Goal: Information Seeking & Learning: Compare options

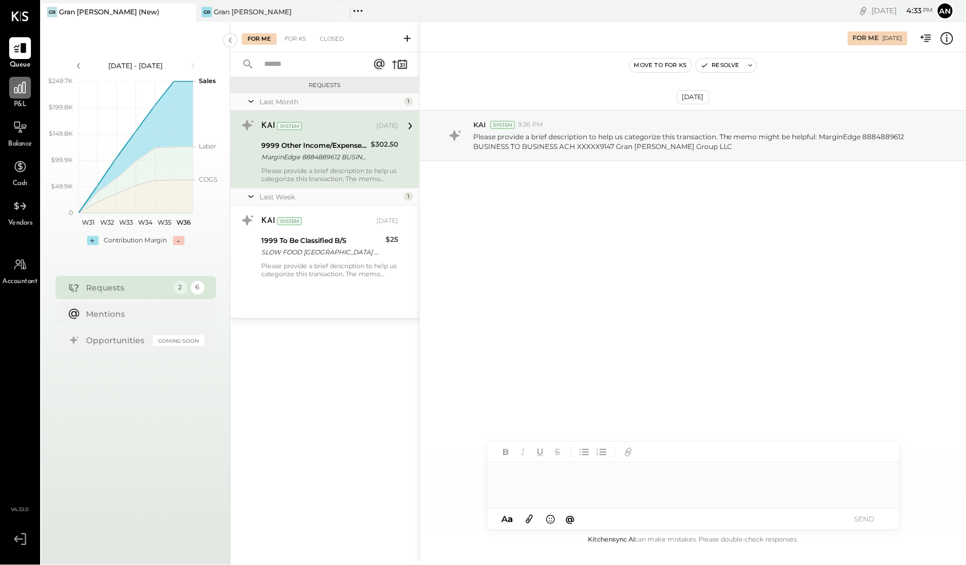
click at [23, 89] on icon at bounding box center [20, 87] width 15 height 15
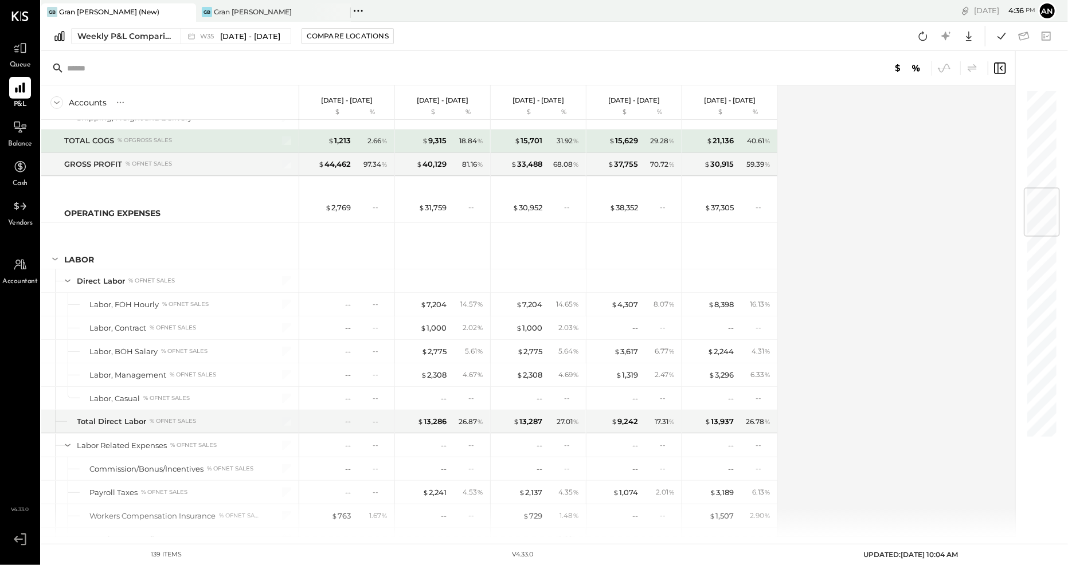
scroll to position [835, 0]
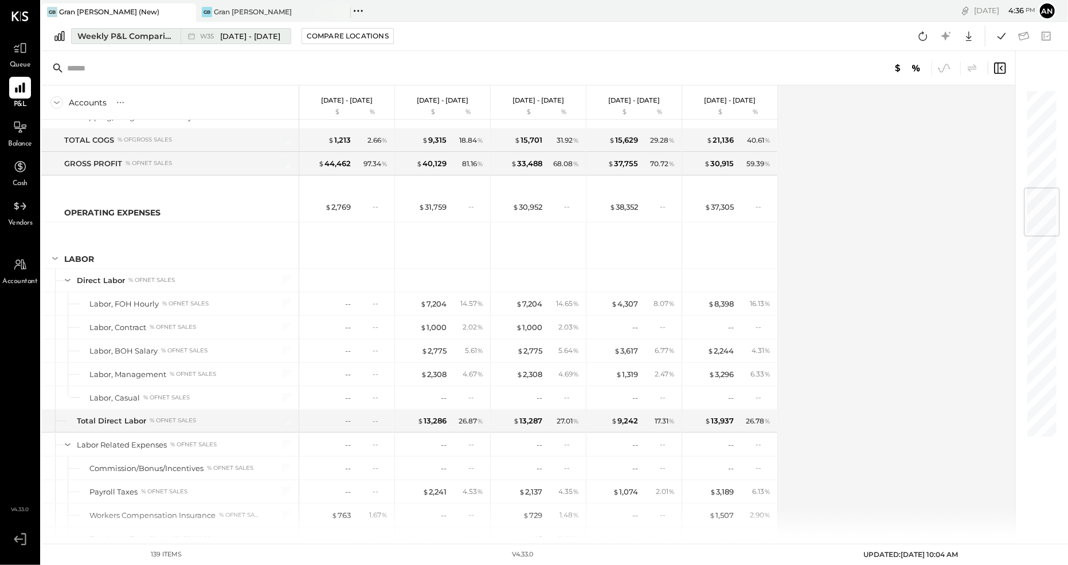
click at [257, 36] on span "[DATE] - [DATE]" at bounding box center [250, 36] width 60 height 11
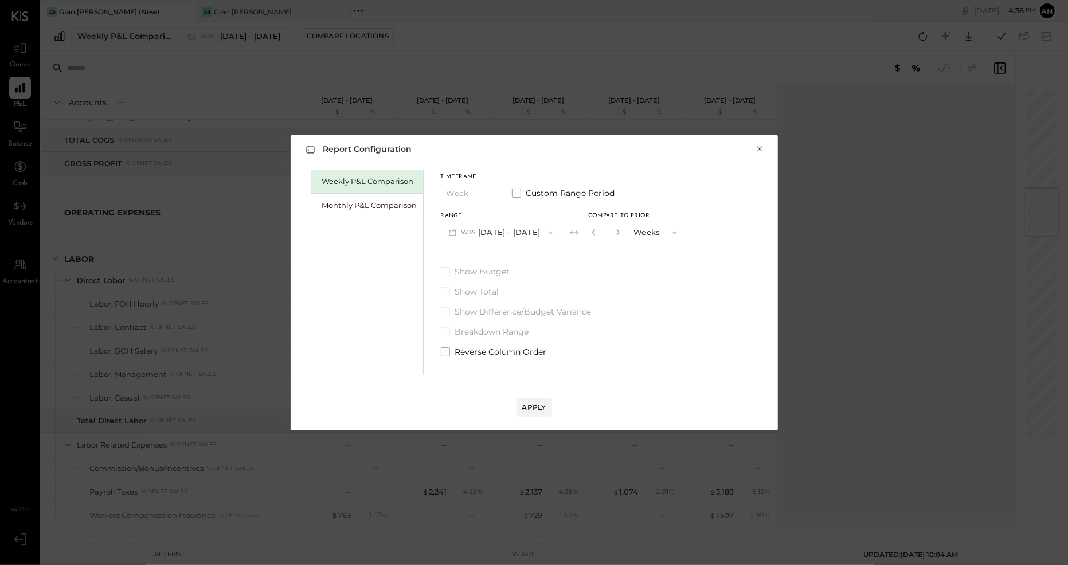
click at [759, 149] on button "×" at bounding box center [760, 148] width 10 height 11
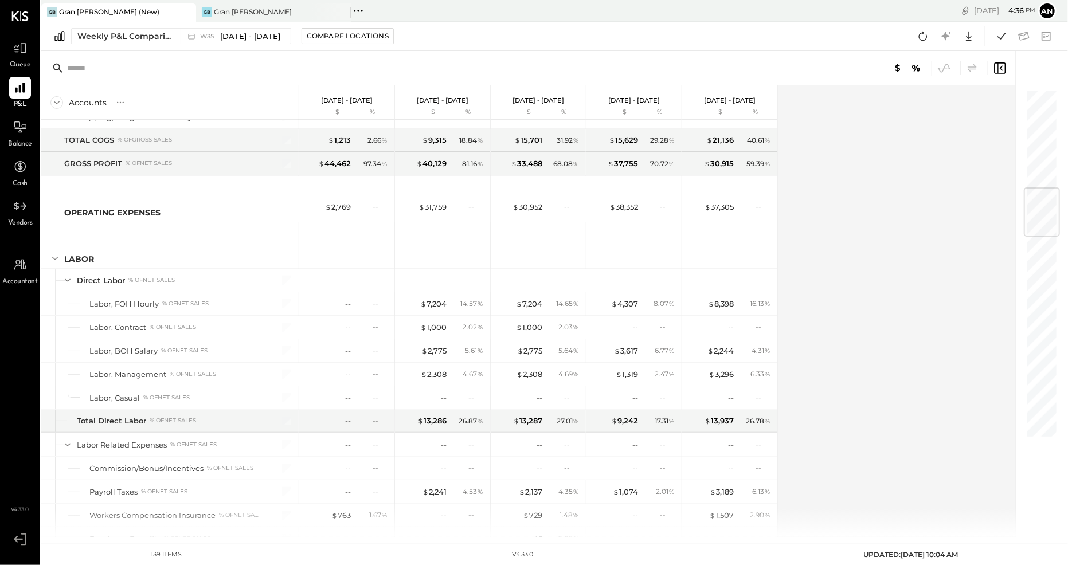
click at [864, 179] on div "Accounts S % GL [DATE] - [DATE] $ % [DATE] - [DATE] $ % [DATE] - [DATE] $ % [DA…" at bounding box center [528, 311] width 975 height 452
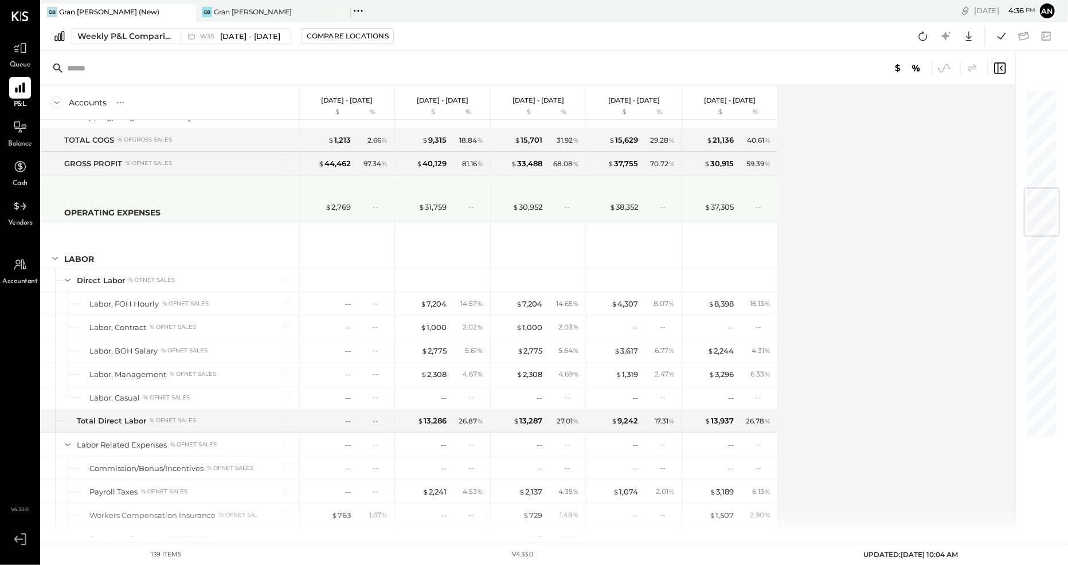
scroll to position [834, 0]
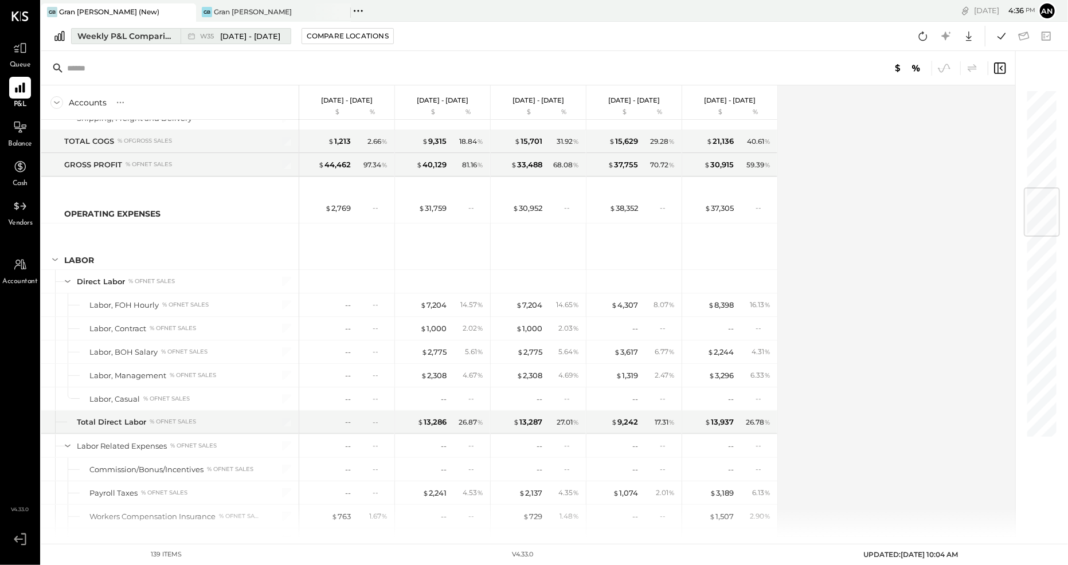
click at [139, 38] on div "Weekly P&L Comparison" at bounding box center [125, 35] width 96 height 11
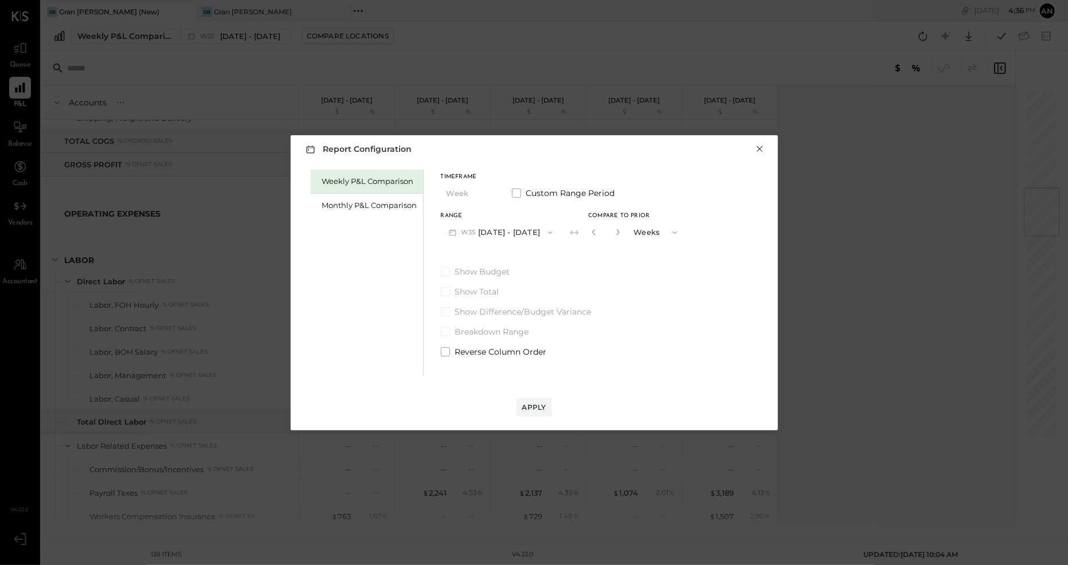
click at [760, 150] on button "×" at bounding box center [760, 148] width 10 height 11
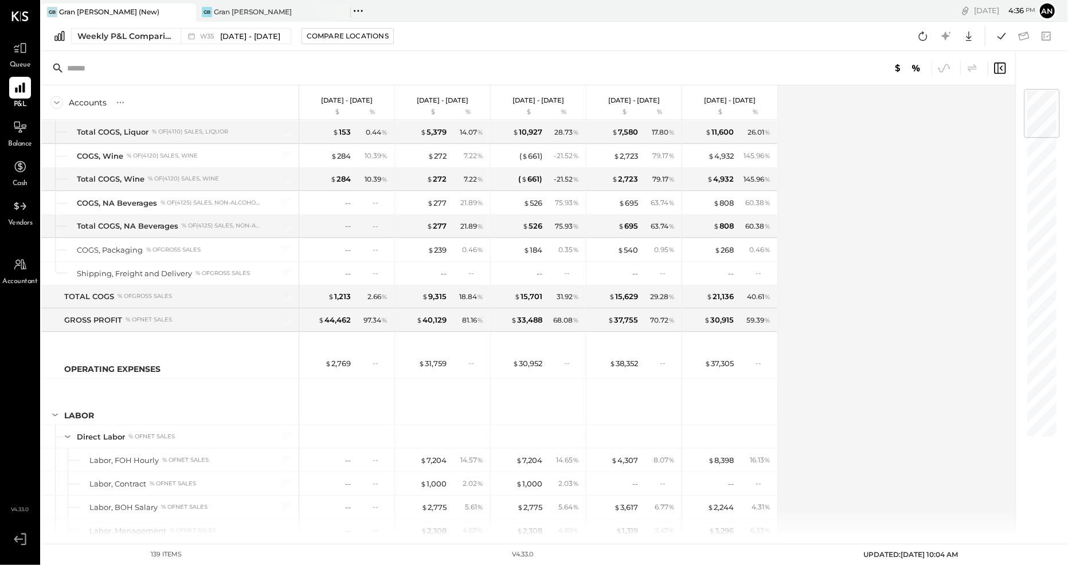
scroll to position [0, 0]
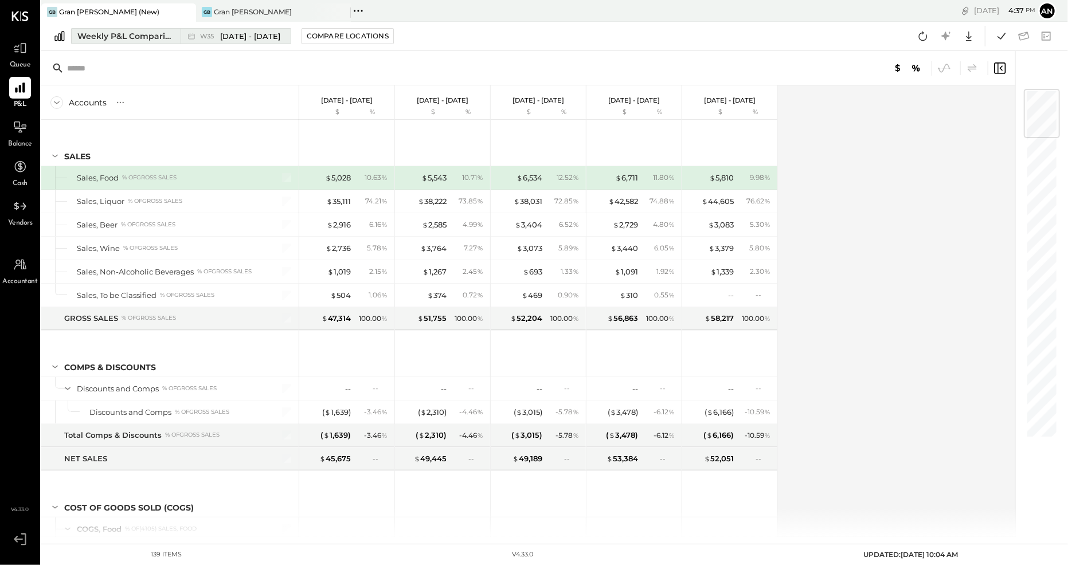
click at [238, 33] on span "[DATE] - [DATE]" at bounding box center [250, 36] width 60 height 11
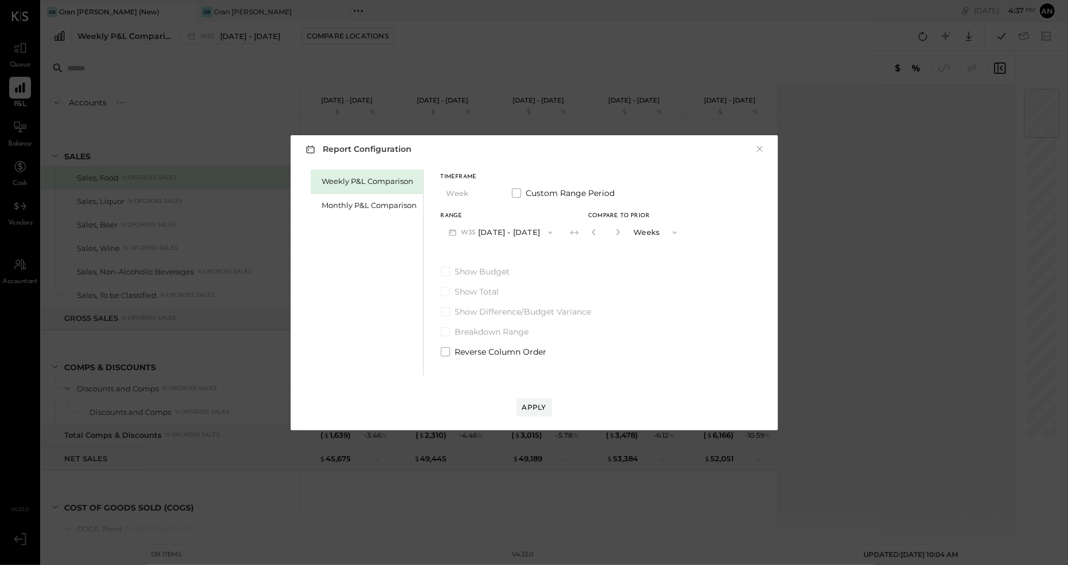
drag, startPoint x: 847, startPoint y: 46, endPoint x: 684, endPoint y: 54, distance: 162.9
click at [846, 46] on div "Report Configuration × Weekly P&L Comparison Monthly P&L Comparison Timeframe W…" at bounding box center [534, 282] width 1068 height 565
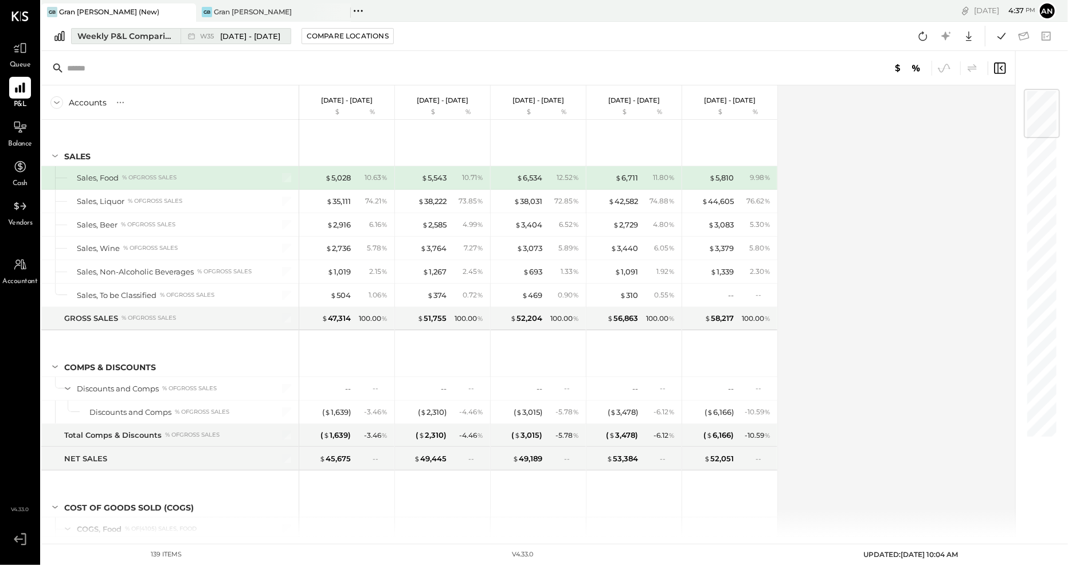
click at [138, 34] on div "Weekly P&L Comparison" at bounding box center [125, 35] width 96 height 11
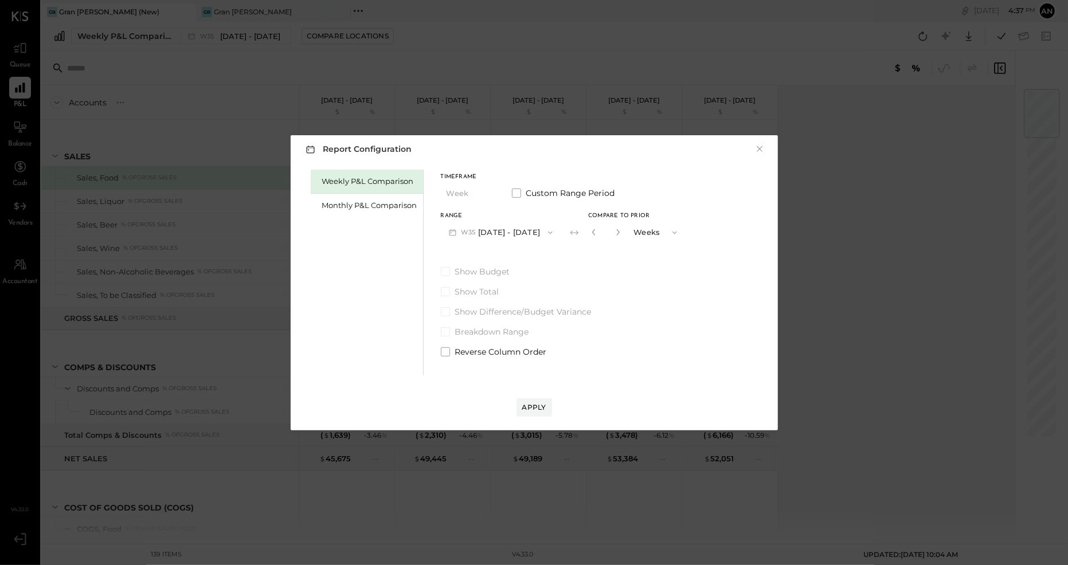
click at [484, 50] on div "Report Configuration × Weekly P&L Comparison Monthly P&L Comparison Timeframe W…" at bounding box center [534, 282] width 1068 height 565
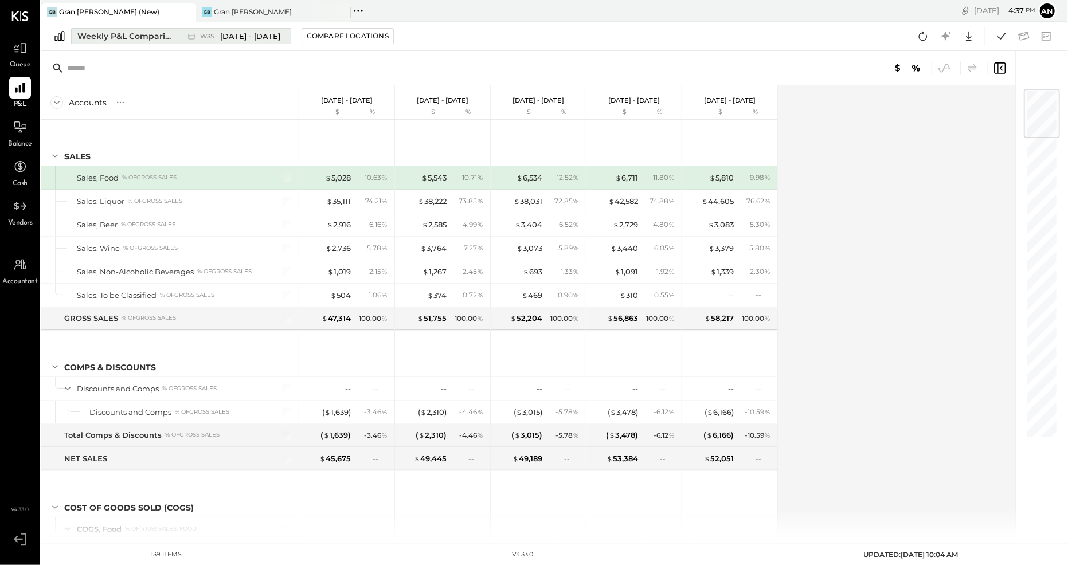
click at [133, 34] on div "Weekly P&L Comparison" at bounding box center [125, 35] width 96 height 11
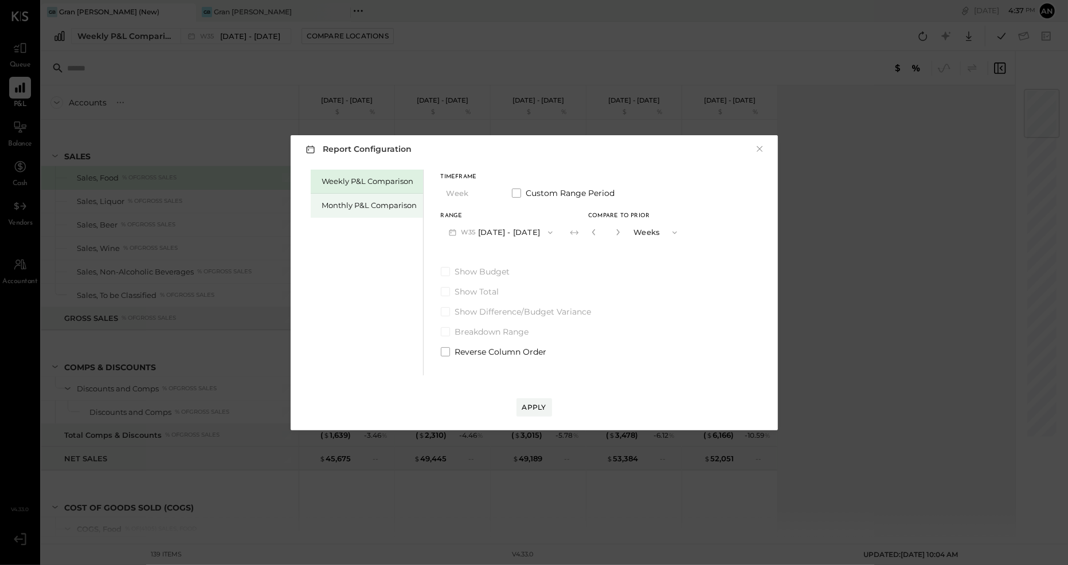
click at [385, 206] on div "Monthly P&L Comparison" at bounding box center [369, 205] width 95 height 11
click at [579, 233] on div "Compare" at bounding box center [592, 232] width 37 height 10
click at [615, 233] on icon "button" at bounding box center [618, 232] width 7 height 7
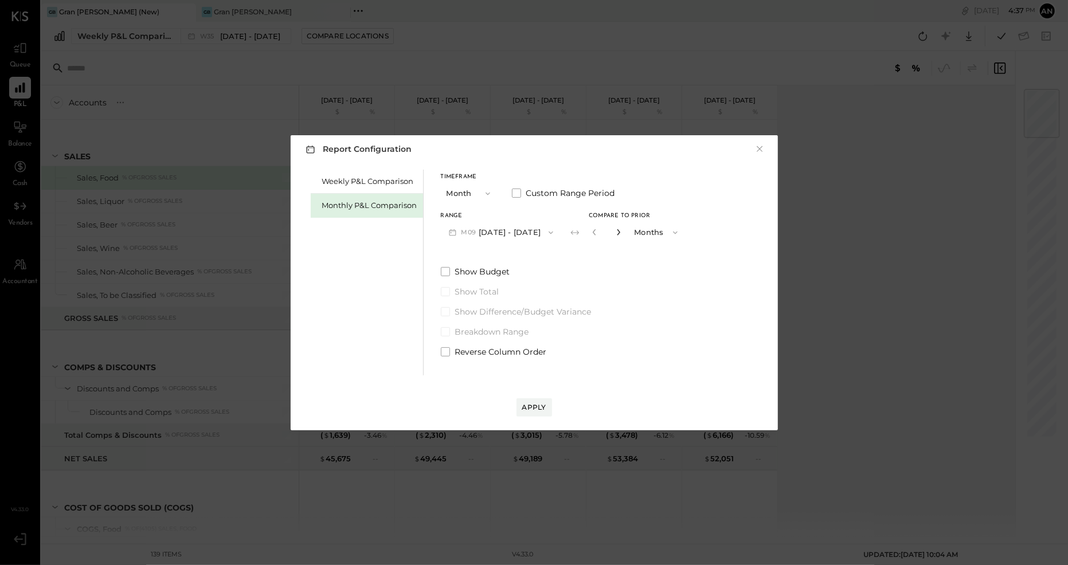
type input "*"
click at [532, 411] on div "Apply" at bounding box center [534, 407] width 24 height 10
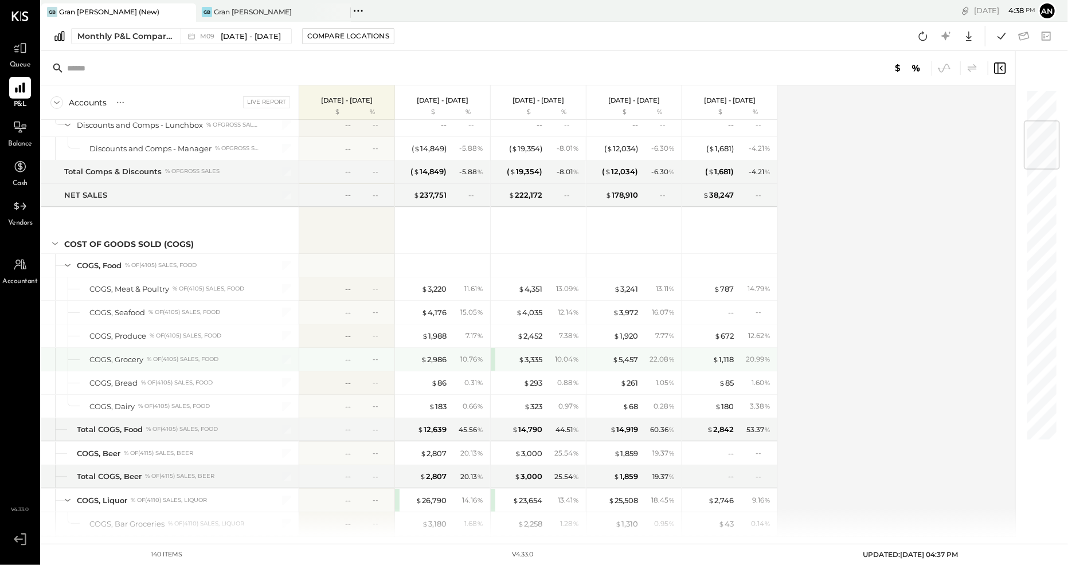
scroll to position [265, 0]
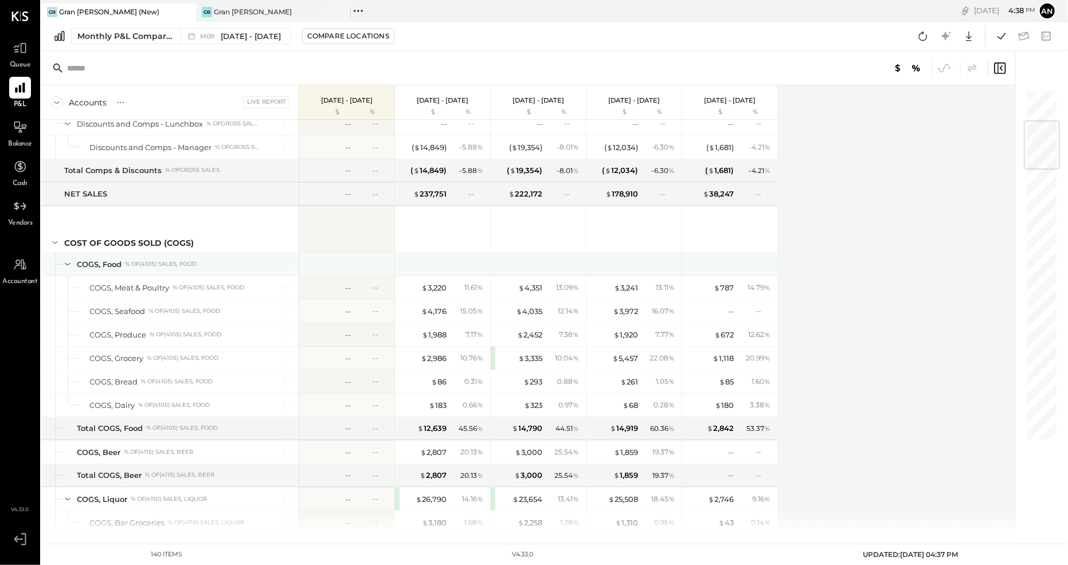
click at [64, 258] on icon at bounding box center [67, 264] width 13 height 13
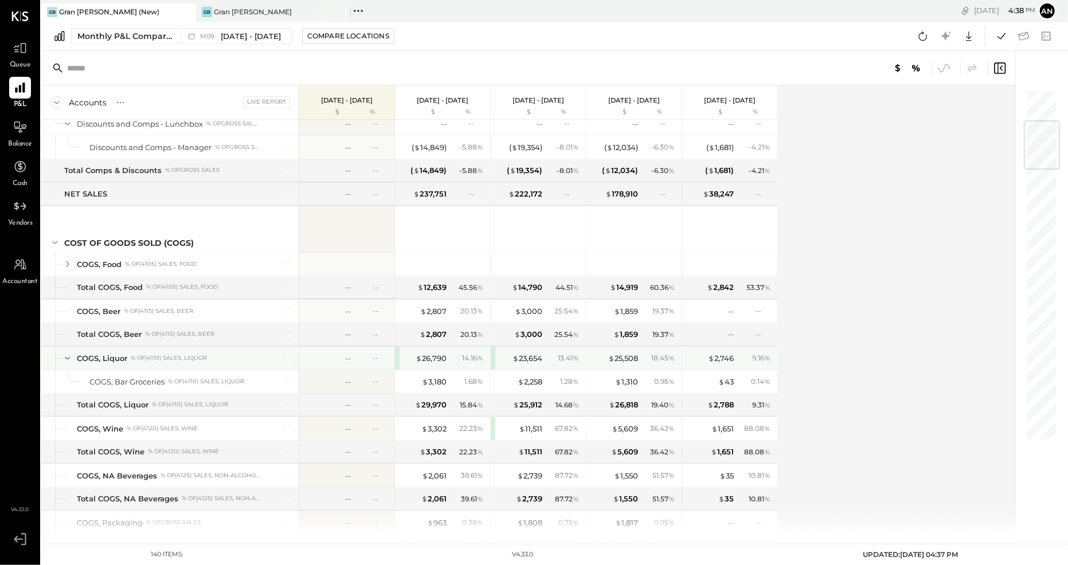
click at [65, 352] on icon at bounding box center [67, 358] width 13 height 13
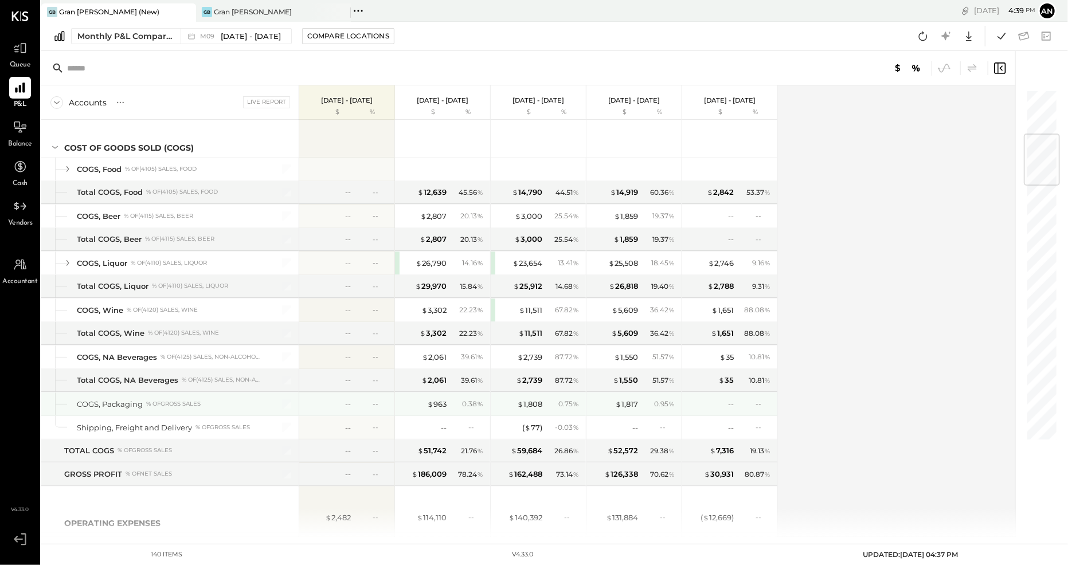
scroll to position [358, 0]
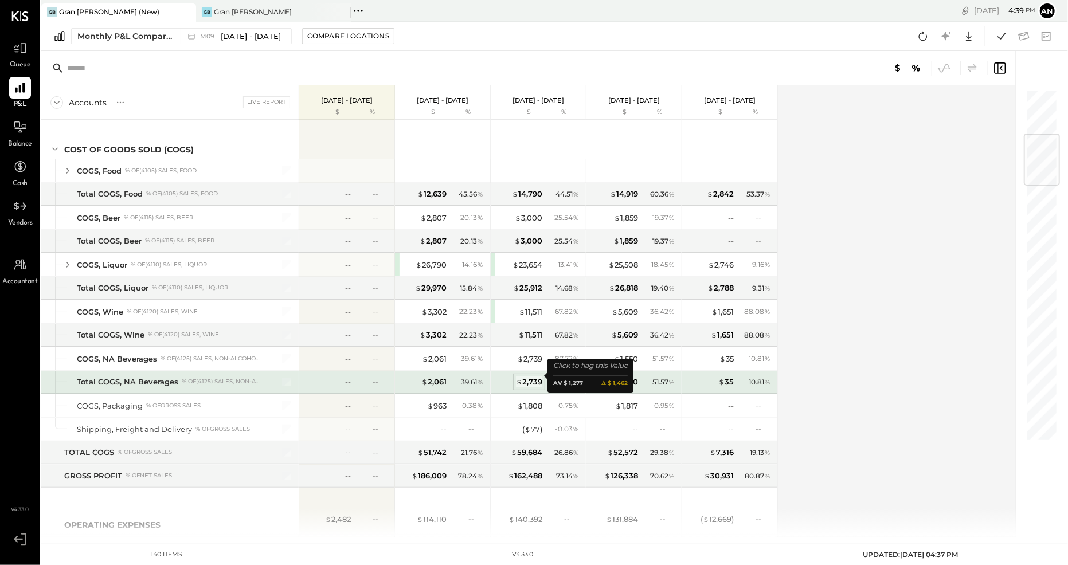
click at [526, 377] on div "$ 2,739" at bounding box center [529, 382] width 26 height 11
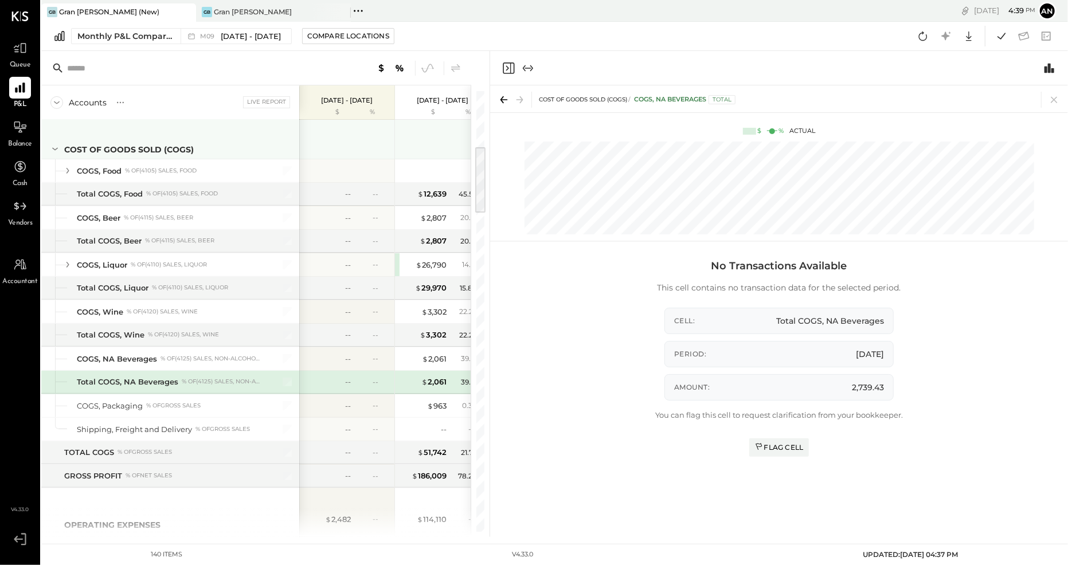
click at [356, 127] on div at bounding box center [348, 134] width 86 height 42
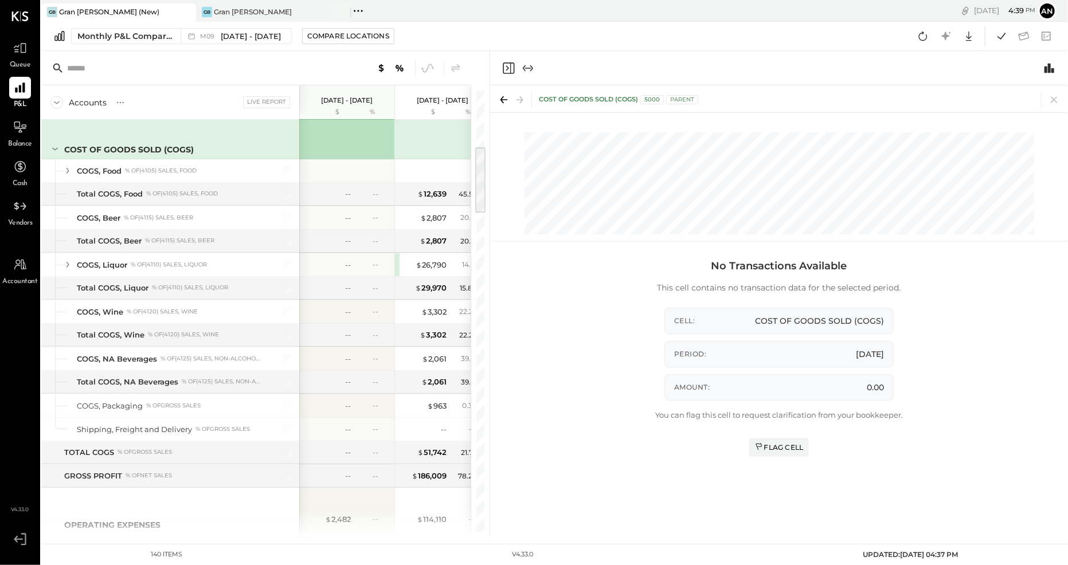
click at [507, 66] on icon "Close panel" at bounding box center [507, 67] width 3 height 5
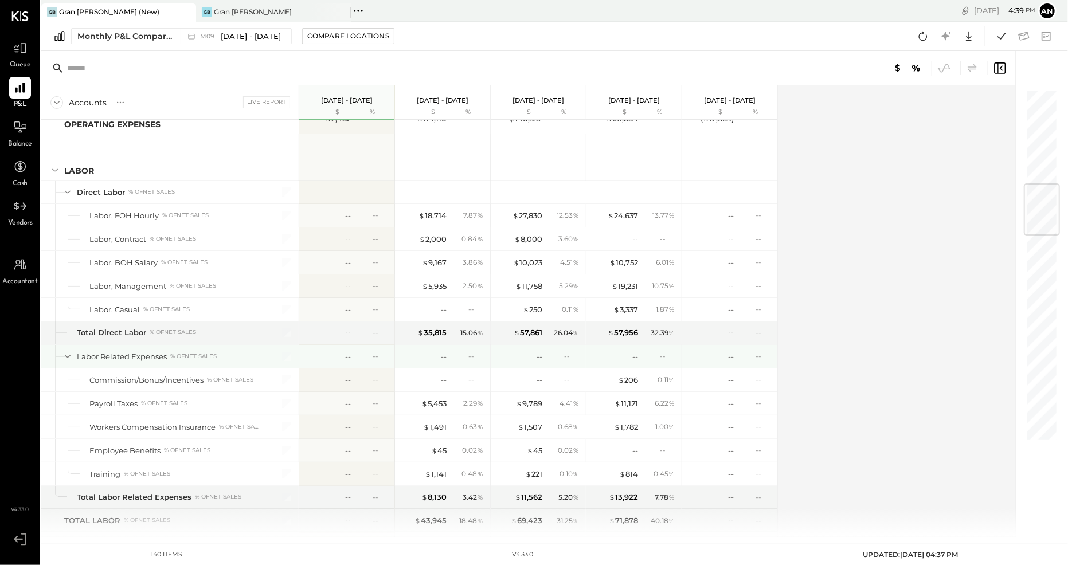
scroll to position [761, 0]
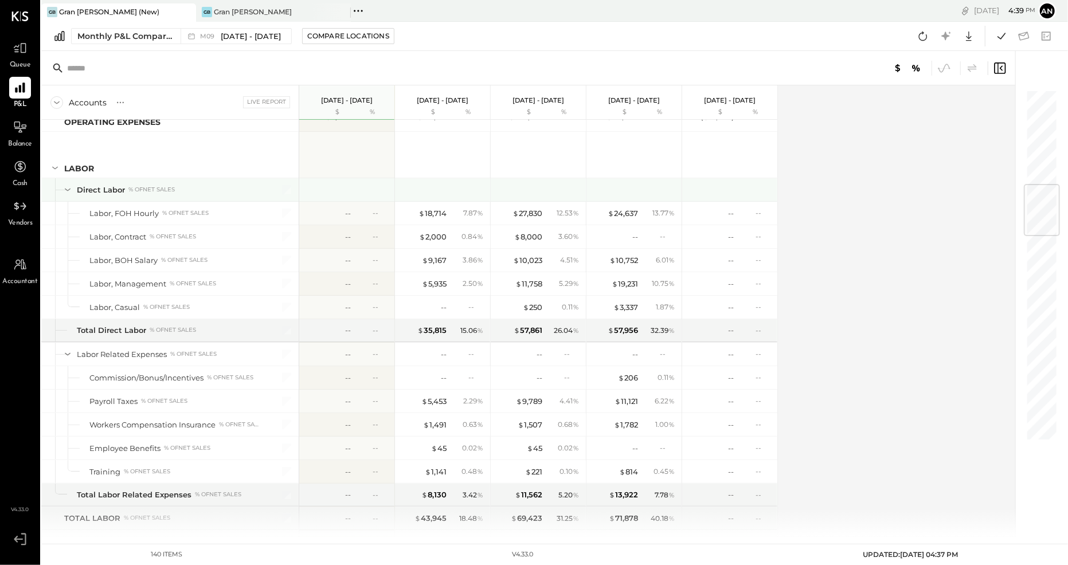
click at [65, 183] on icon at bounding box center [67, 189] width 13 height 13
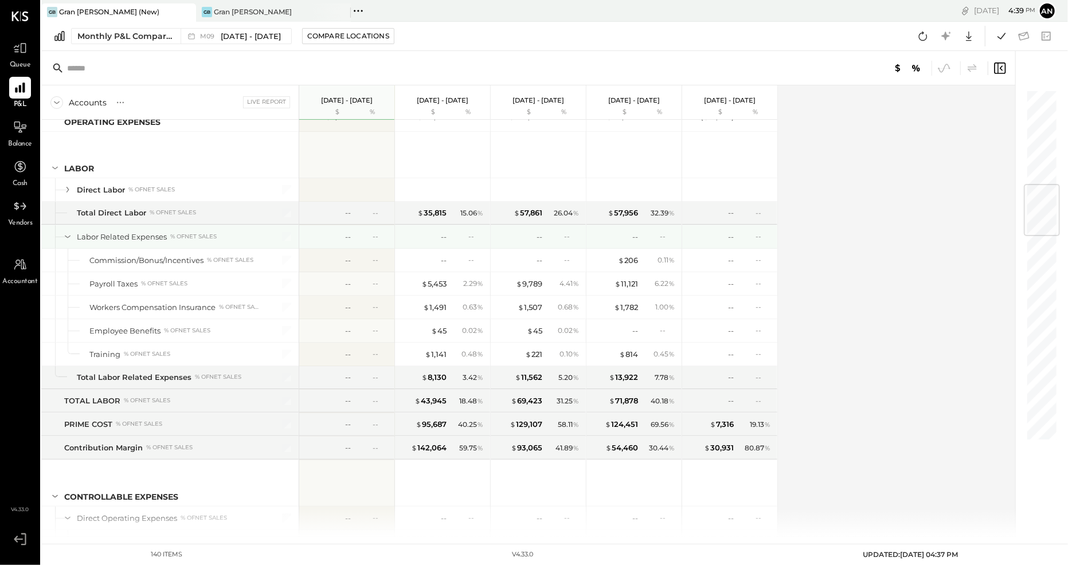
click at [68, 230] on icon at bounding box center [67, 236] width 13 height 13
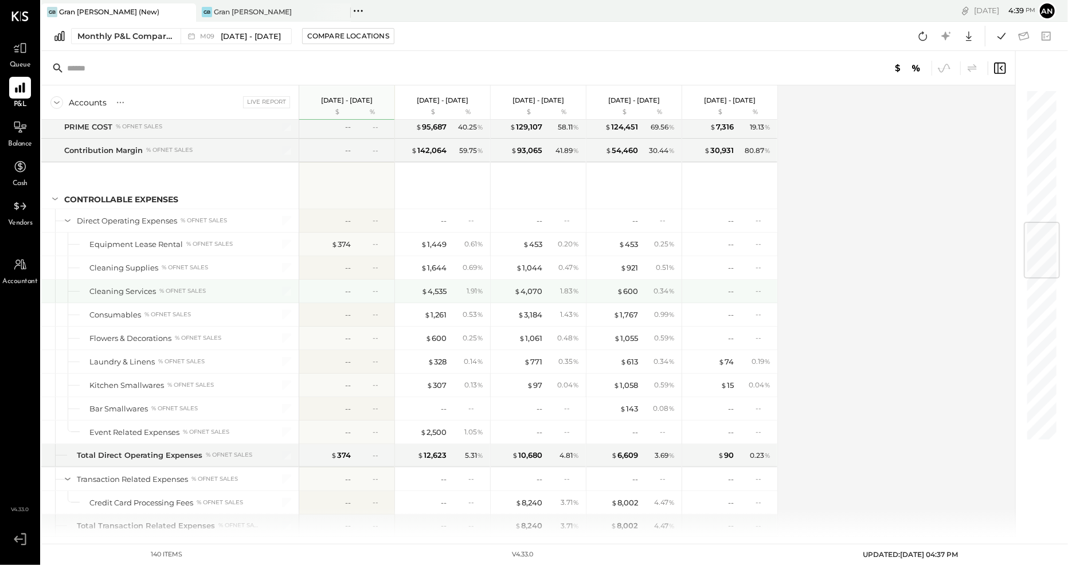
scroll to position [943, 0]
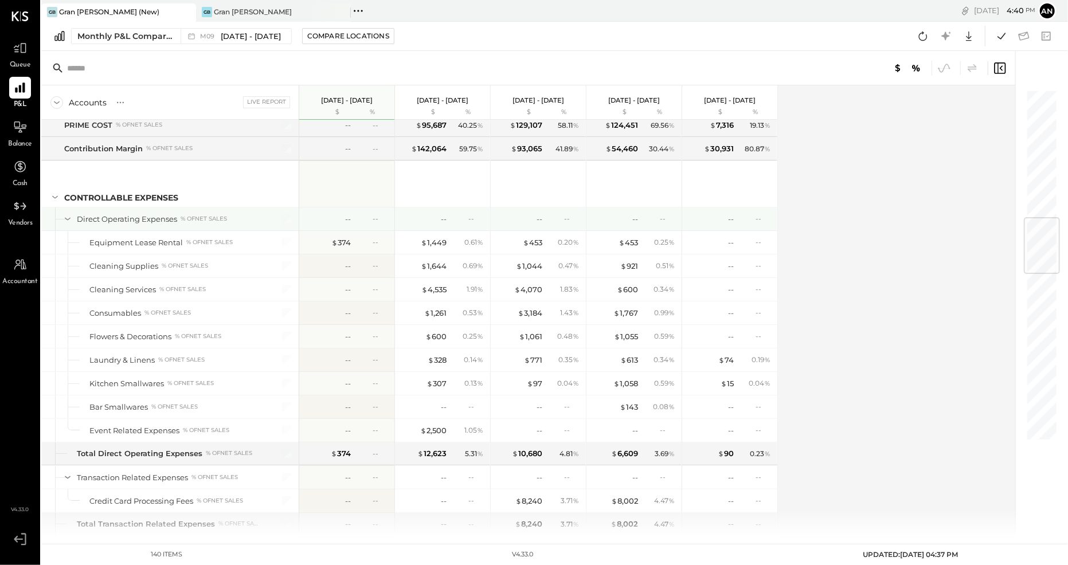
click at [68, 213] on icon at bounding box center [67, 219] width 13 height 13
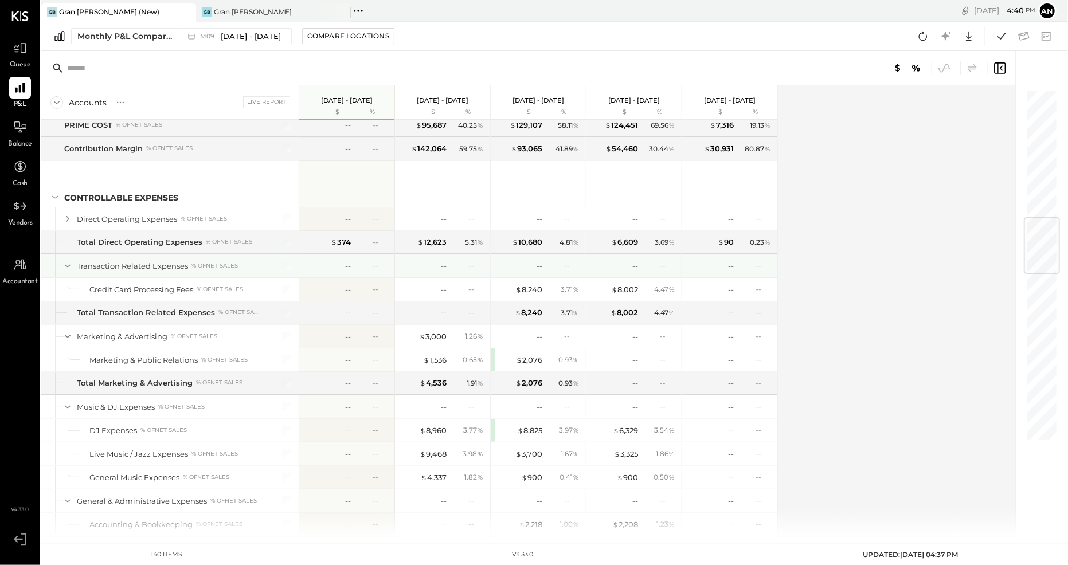
click at [66, 260] on icon at bounding box center [67, 266] width 13 height 13
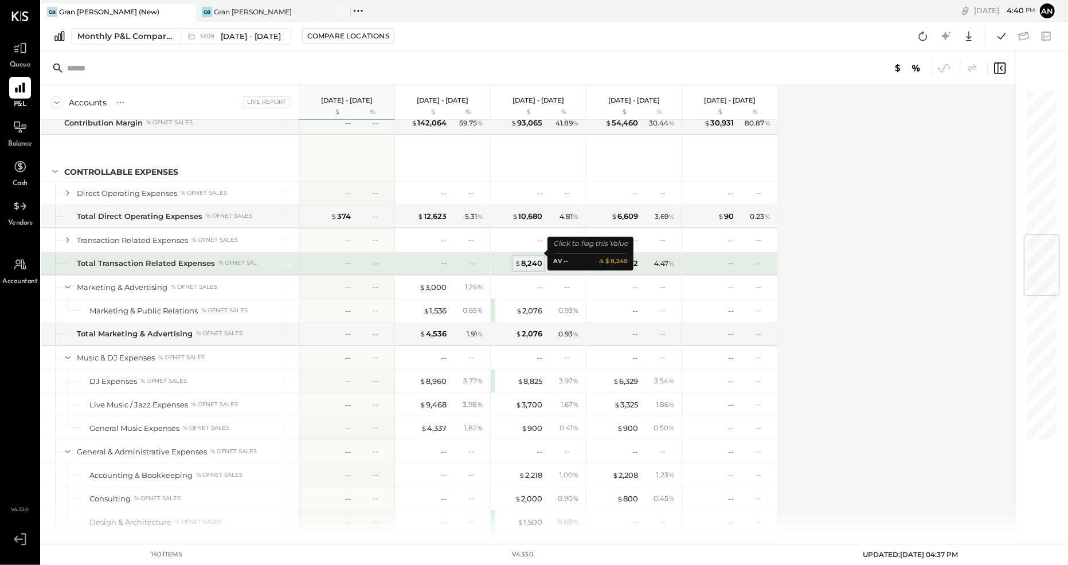
scroll to position [970, 0]
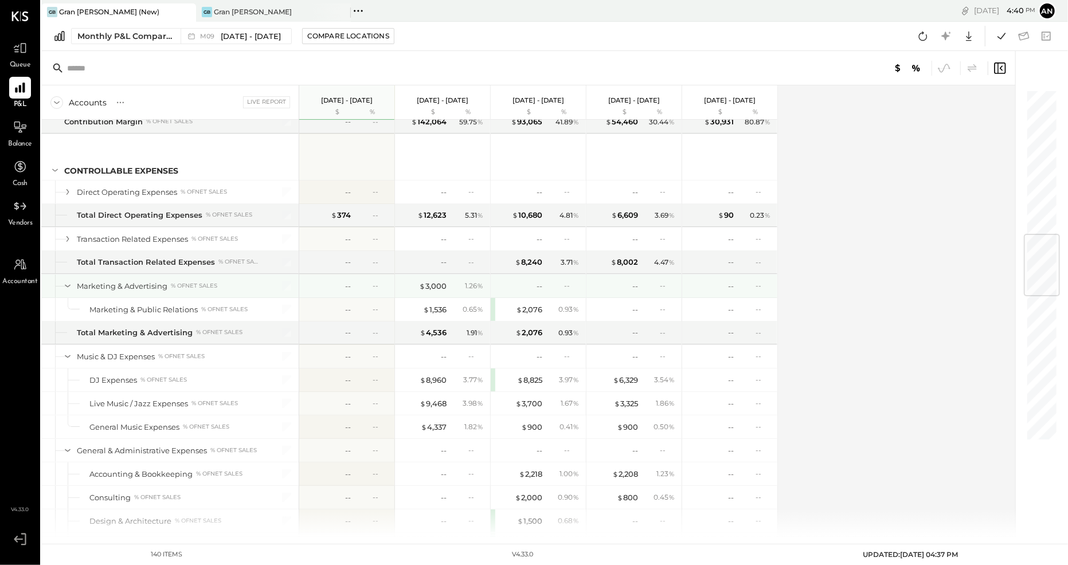
click at [68, 280] on icon at bounding box center [67, 286] width 13 height 13
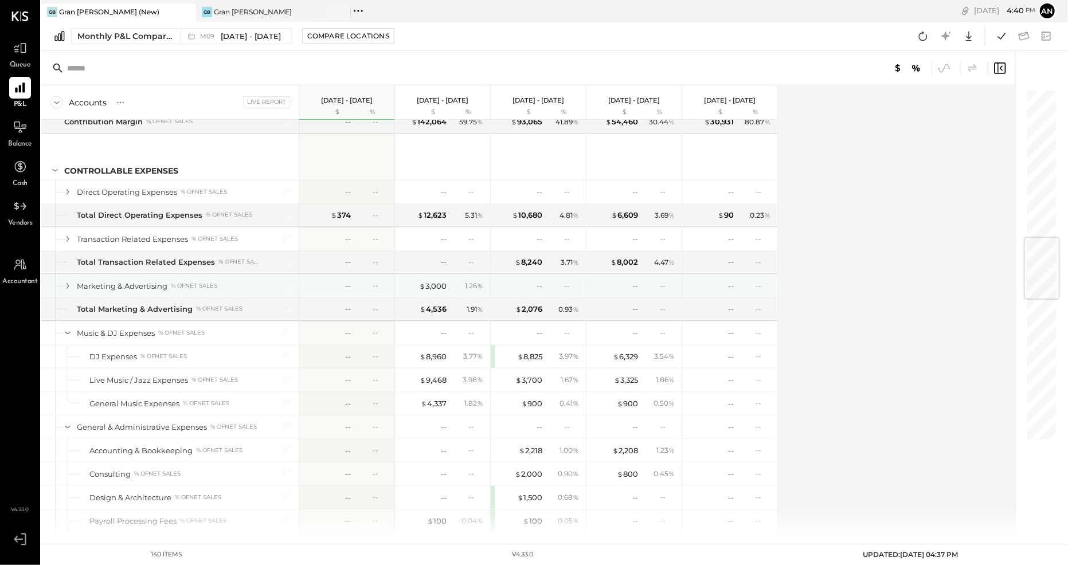
scroll to position [995, 0]
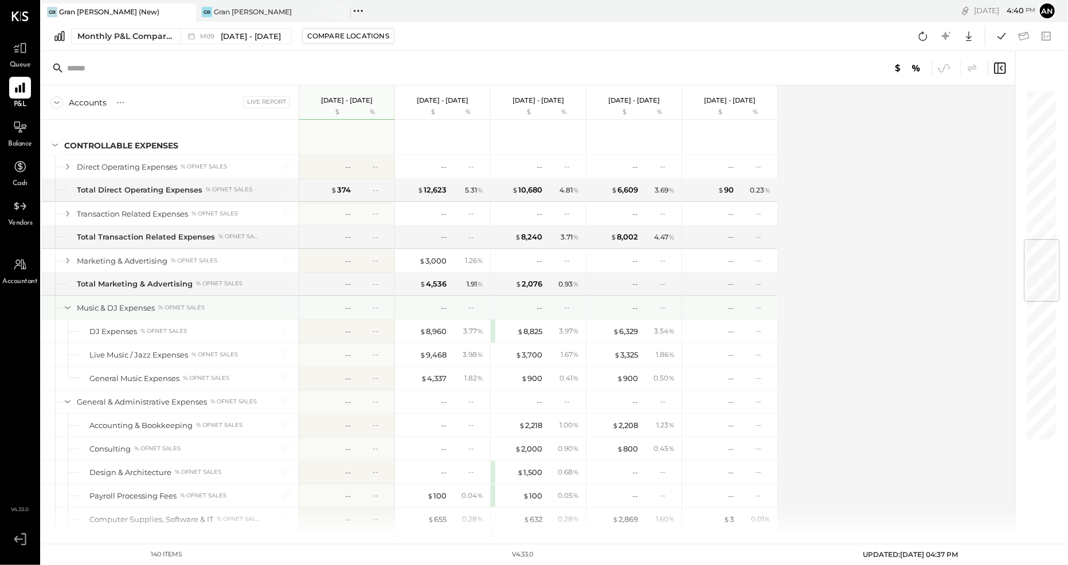
click at [64, 301] on icon at bounding box center [67, 307] width 13 height 13
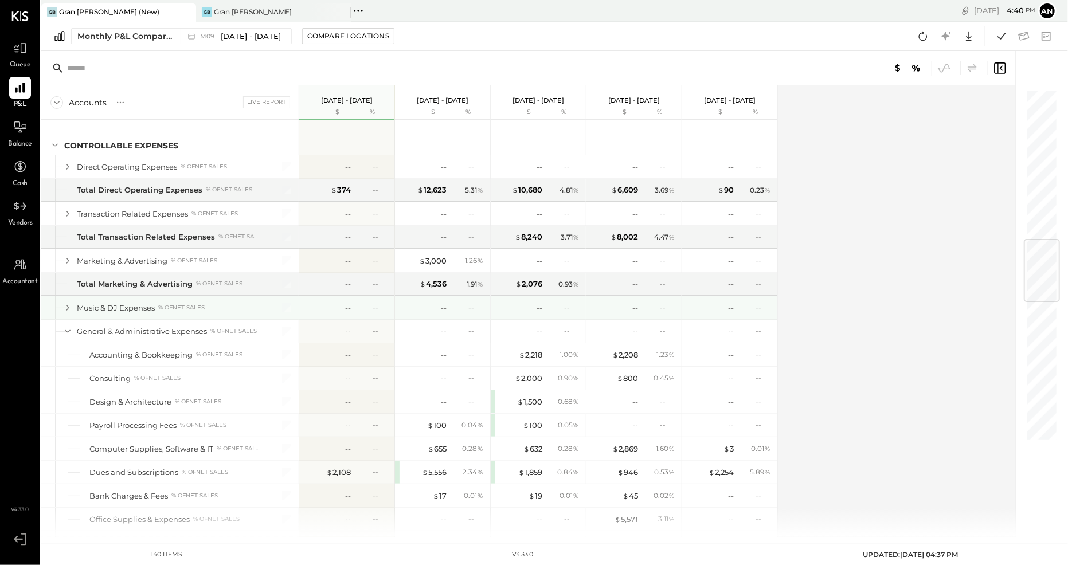
click at [66, 301] on icon at bounding box center [67, 307] width 13 height 13
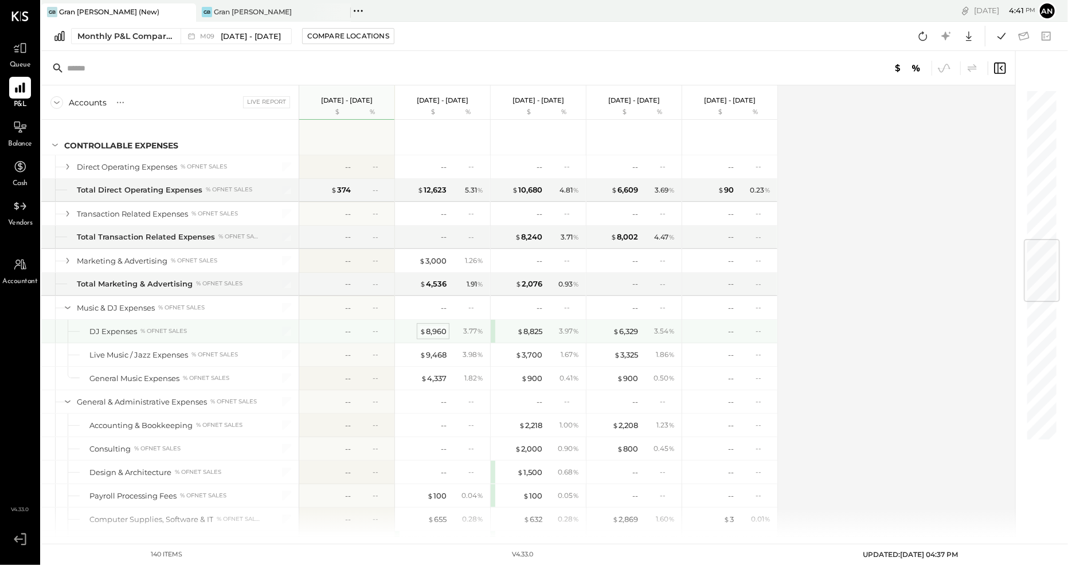
click at [429, 326] on div "$ 8,960" at bounding box center [433, 331] width 27 height 11
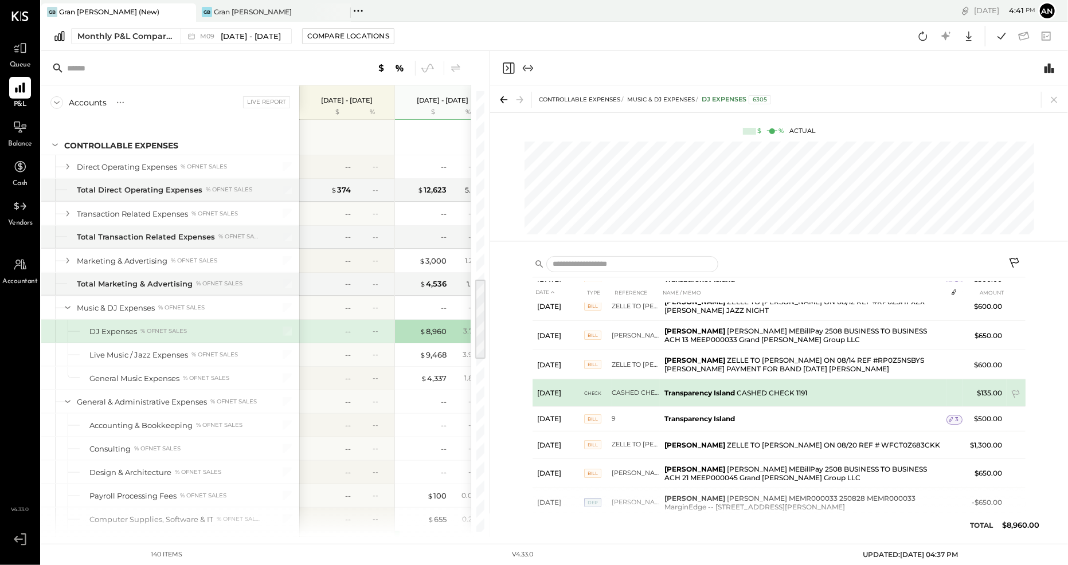
scroll to position [97, 0]
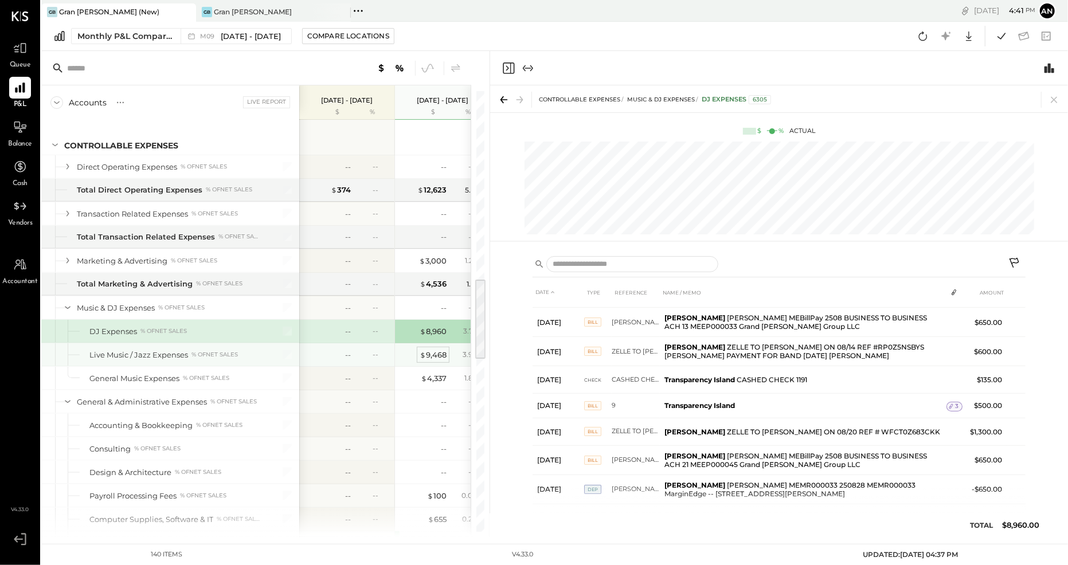
click at [430, 350] on div "$ 9,468" at bounding box center [433, 355] width 27 height 11
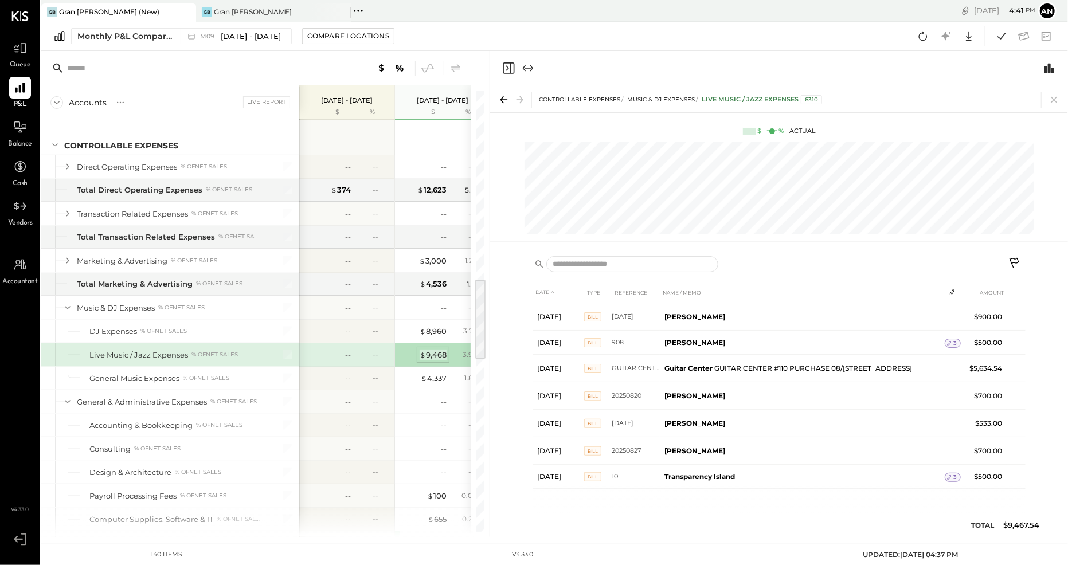
scroll to position [0, 0]
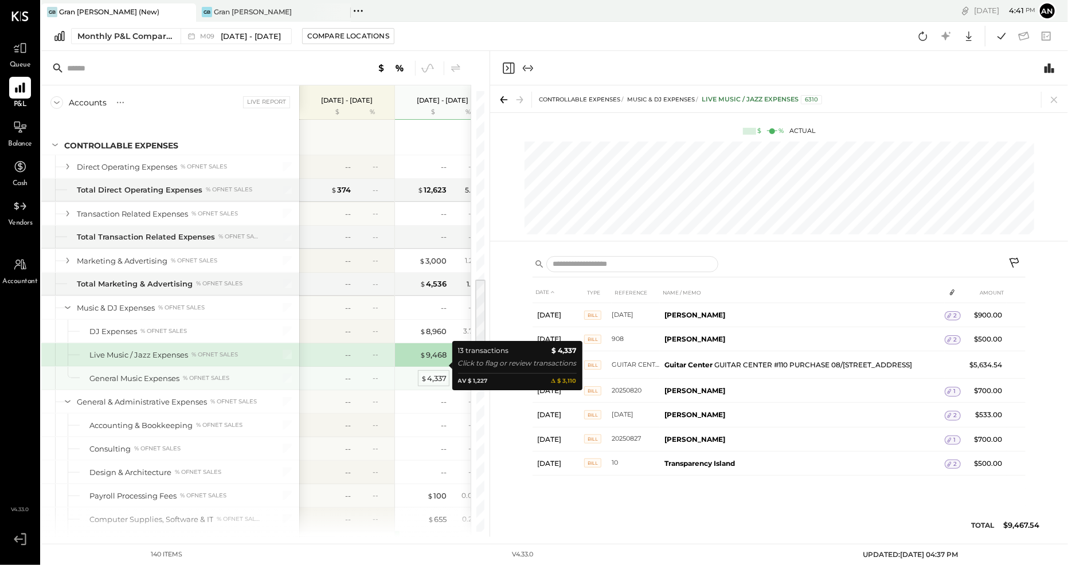
click at [436, 373] on div "$ 4,337" at bounding box center [434, 378] width 26 height 11
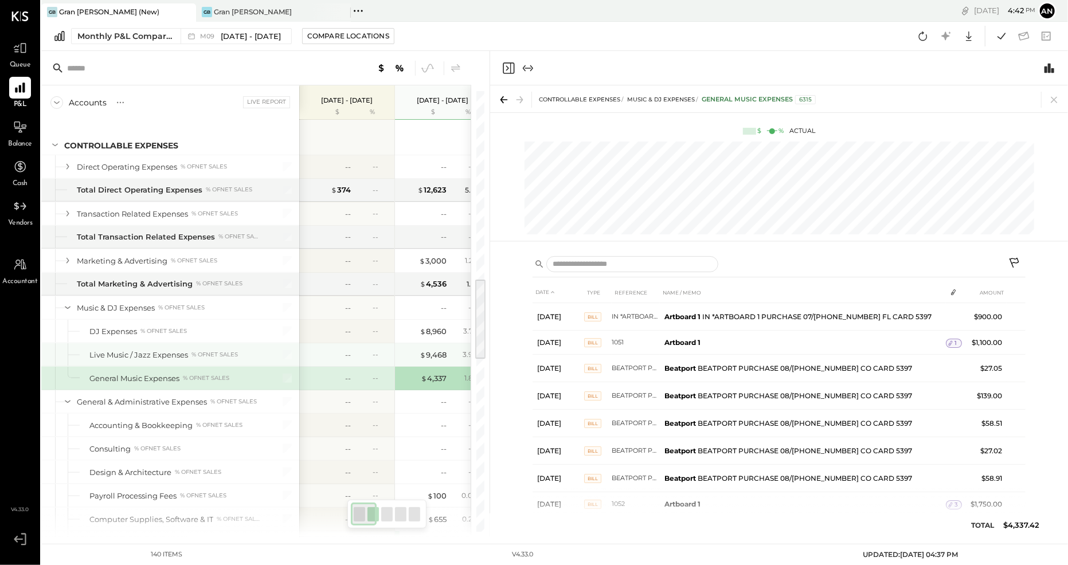
click at [338, 343] on div "-- --" at bounding box center [348, 354] width 86 height 23
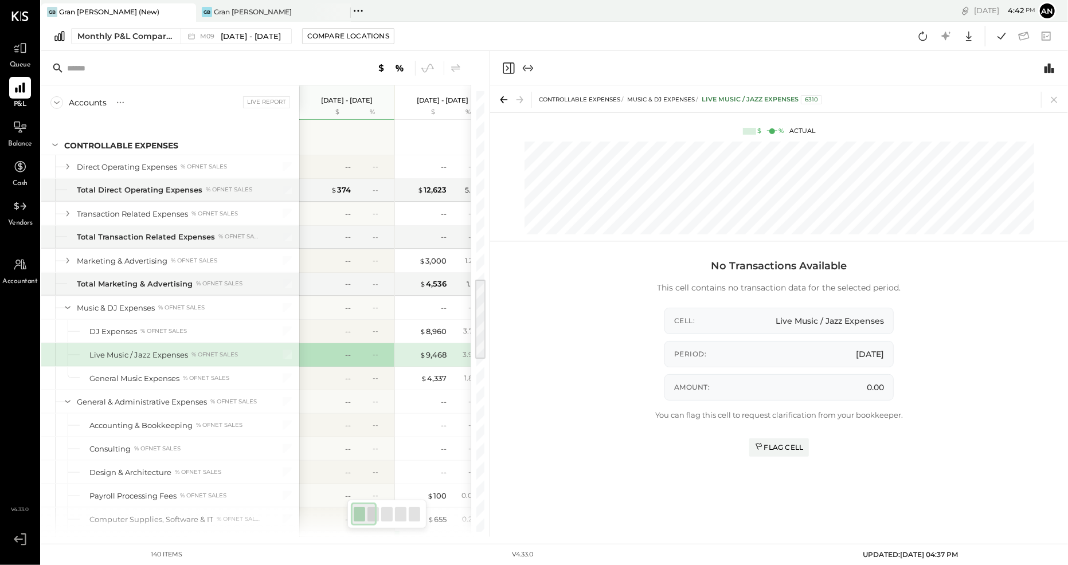
click at [509, 67] on icon "Close panel" at bounding box center [508, 68] width 14 height 14
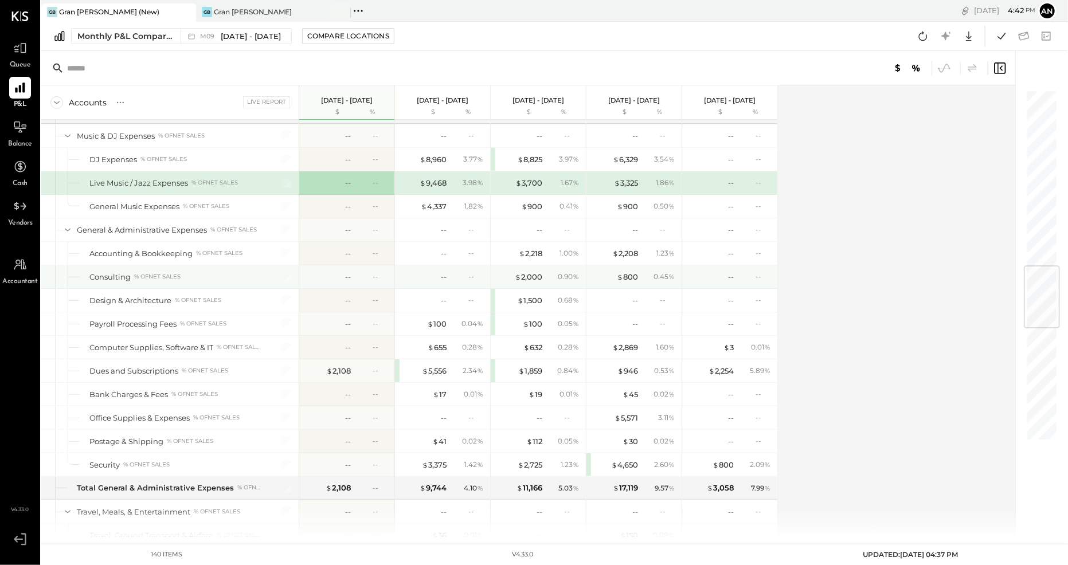
scroll to position [1169, 0]
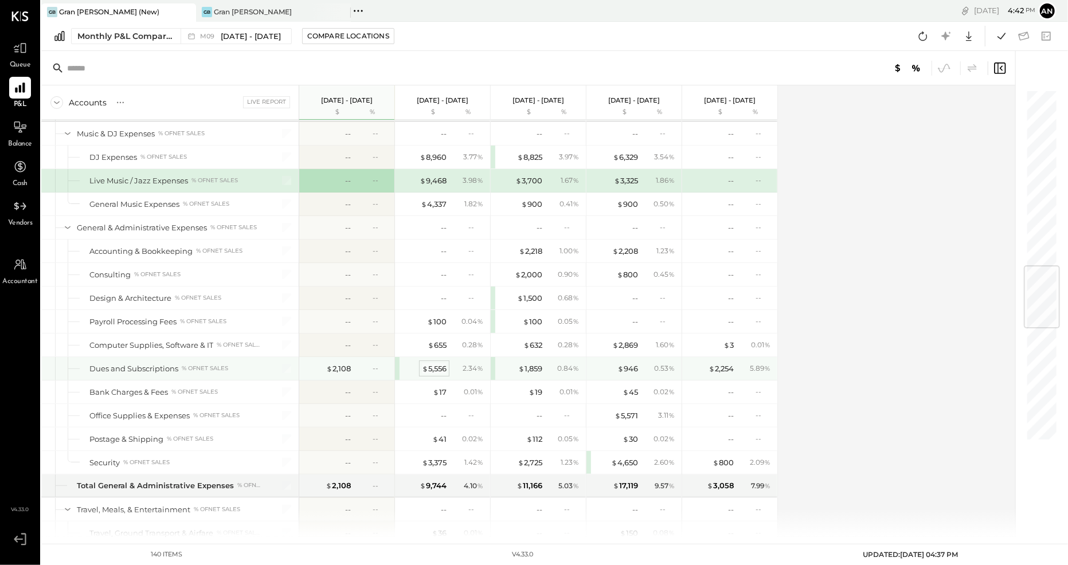
click at [426, 363] on div "$ 5,556" at bounding box center [434, 368] width 25 height 11
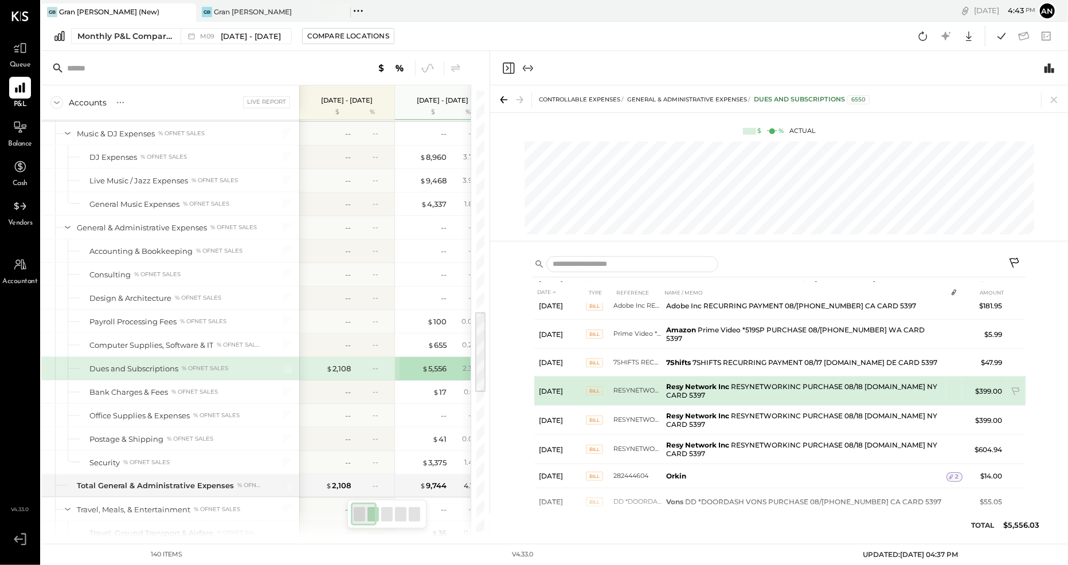
scroll to position [293, 0]
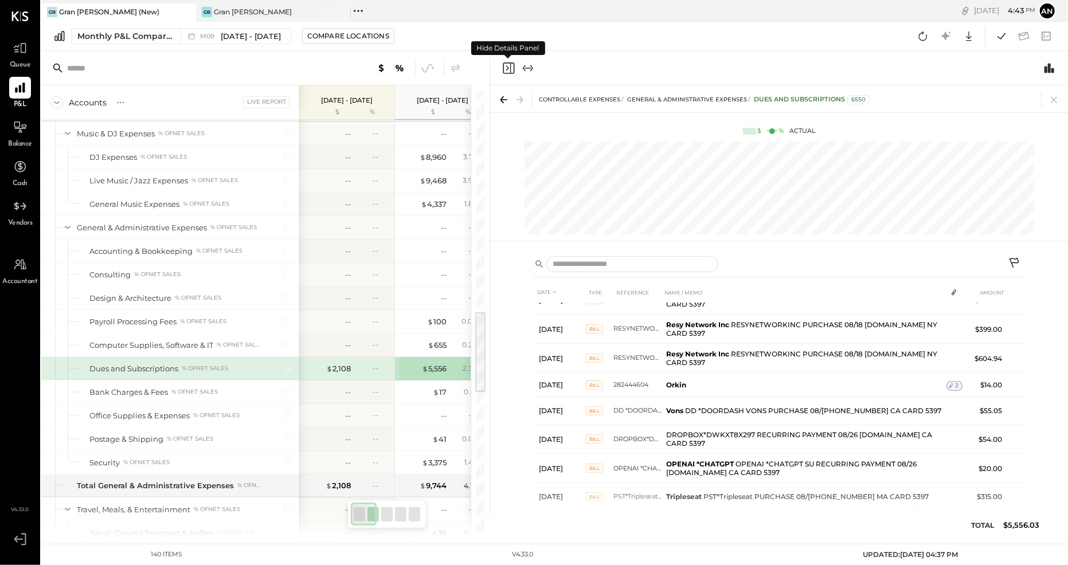
click at [507, 71] on icon "Close panel" at bounding box center [508, 68] width 14 height 14
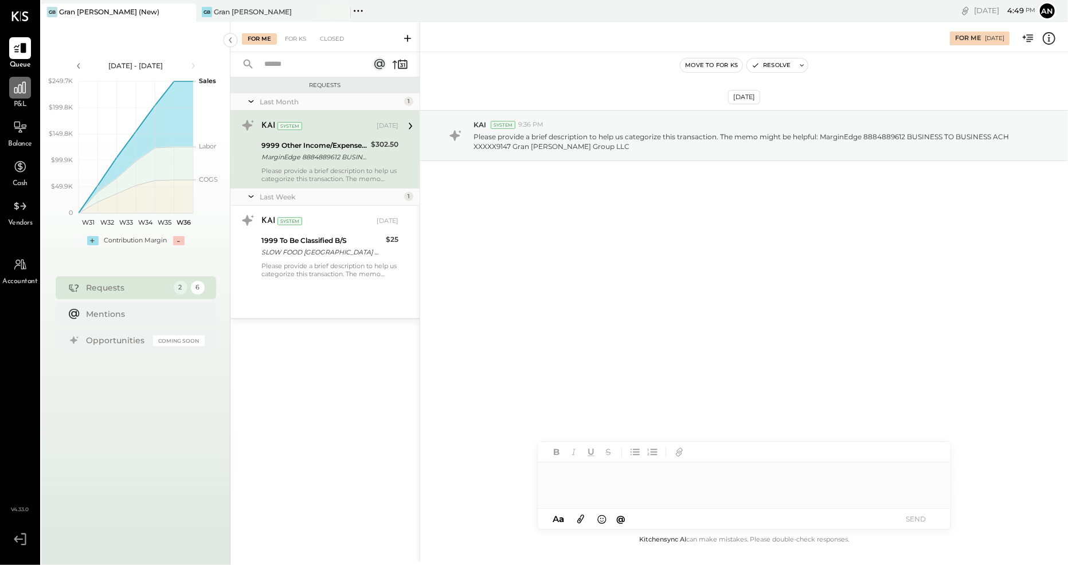
click at [17, 87] on icon at bounding box center [20, 87] width 15 height 15
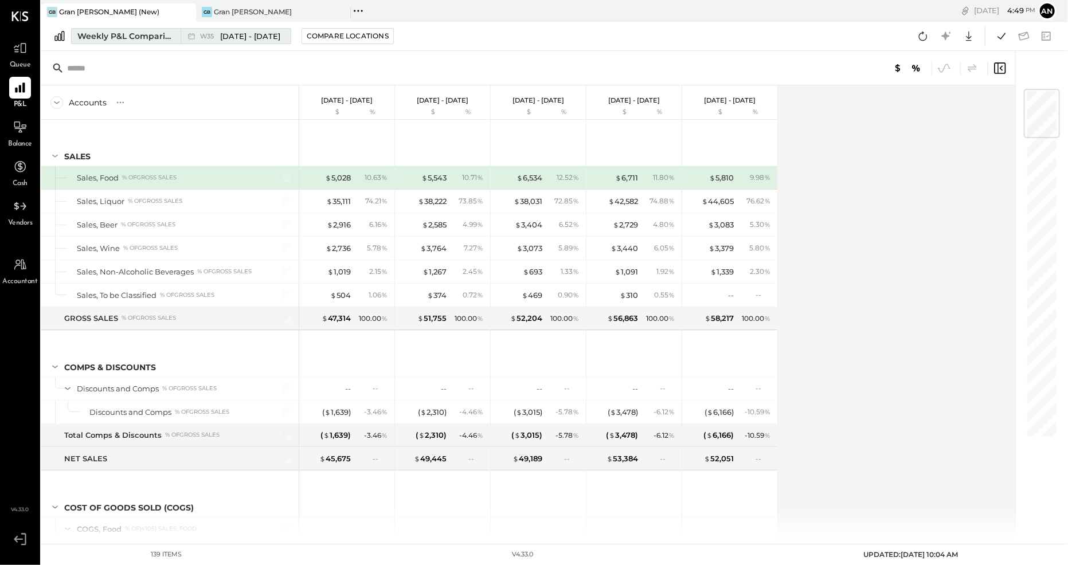
click at [167, 39] on div "Weekly P&L Comparison" at bounding box center [125, 35] width 96 height 11
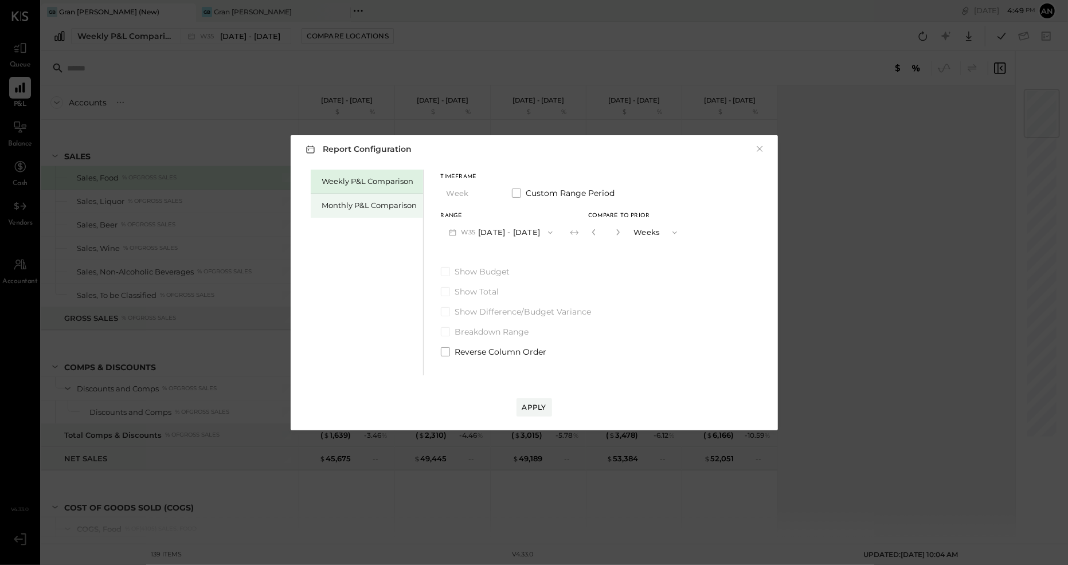
click at [383, 206] on div "Monthly P&L Comparison" at bounding box center [369, 205] width 95 height 11
click at [547, 232] on icon "button" at bounding box center [550, 232] width 9 height 9
drag, startPoint x: 693, startPoint y: 272, endPoint x: 579, endPoint y: 241, distance: 117.5
click at [692, 272] on div "Weekly P&L Comparison Monthly P&L Comparison Timeframe Month Custom Range Perio…" at bounding box center [534, 271] width 464 height 209
click at [585, 233] on div "Compare" at bounding box center [592, 232] width 37 height 10
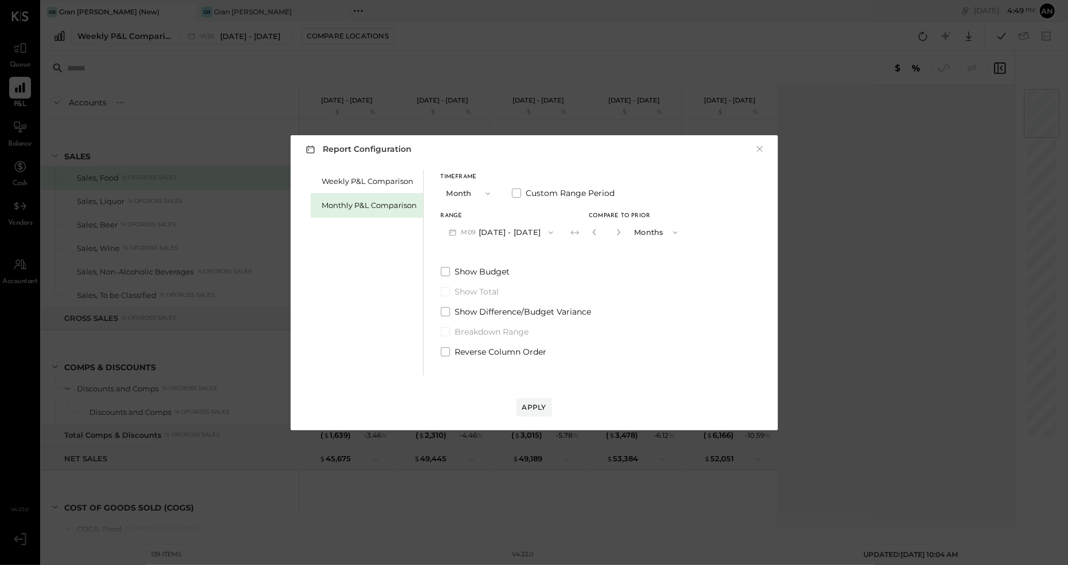
click at [618, 230] on button "button" at bounding box center [618, 232] width 9 height 13
click at [615, 231] on icon "button" at bounding box center [618, 232] width 7 height 7
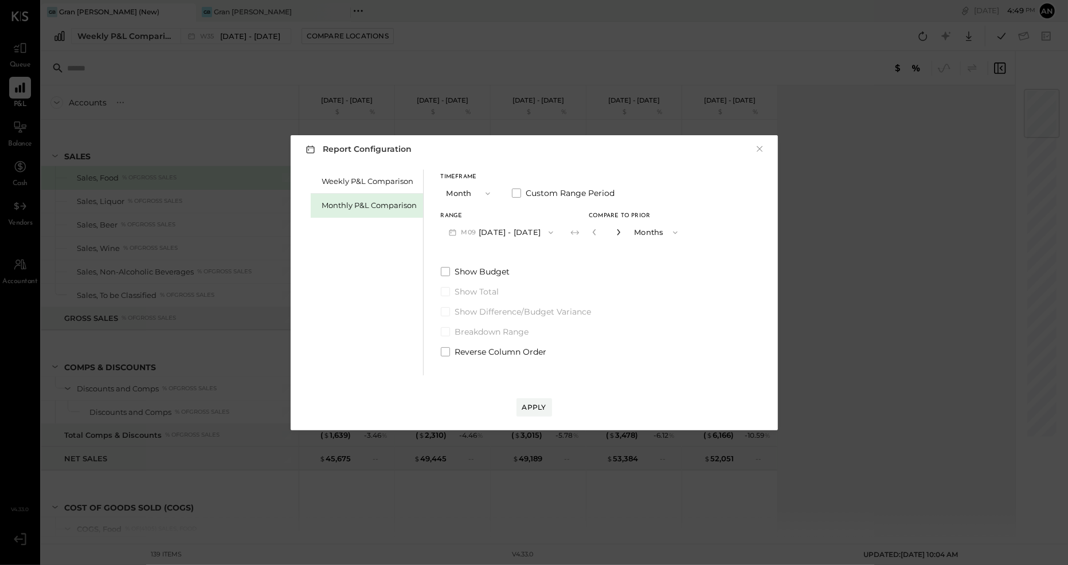
click at [615, 231] on icon "button" at bounding box center [618, 232] width 7 height 7
type input "*"
click at [530, 405] on div "Apply" at bounding box center [534, 407] width 24 height 10
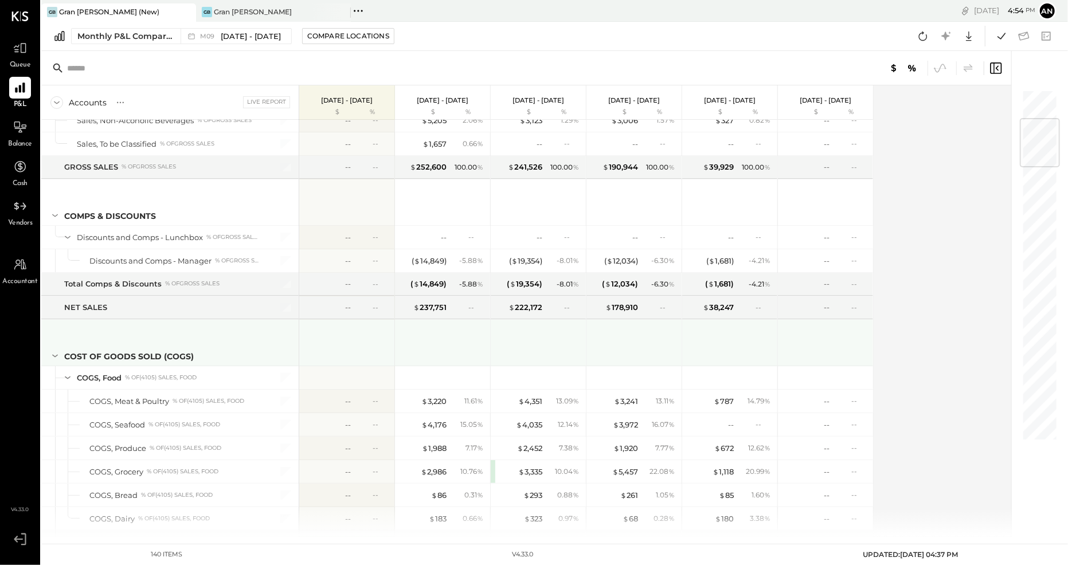
scroll to position [276, 0]
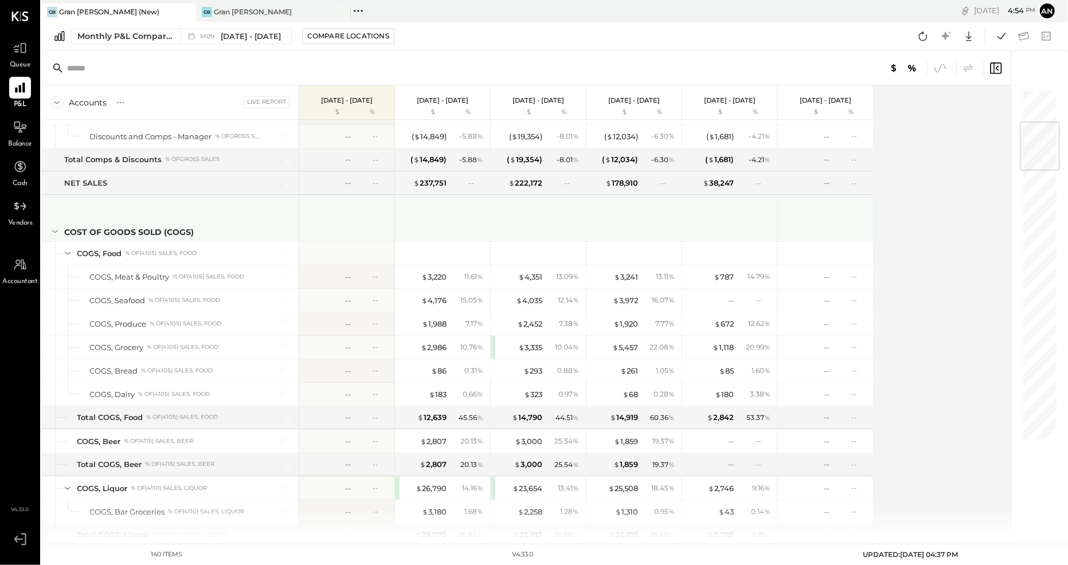
click at [57, 230] on icon at bounding box center [55, 231] width 13 height 13
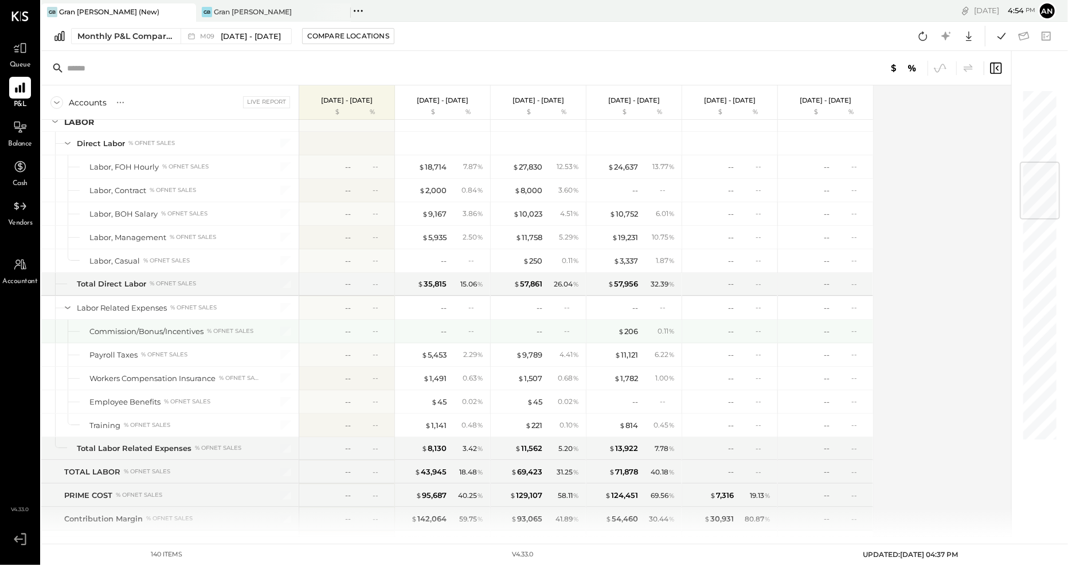
scroll to position [525, 0]
